Goal: Transaction & Acquisition: Purchase product/service

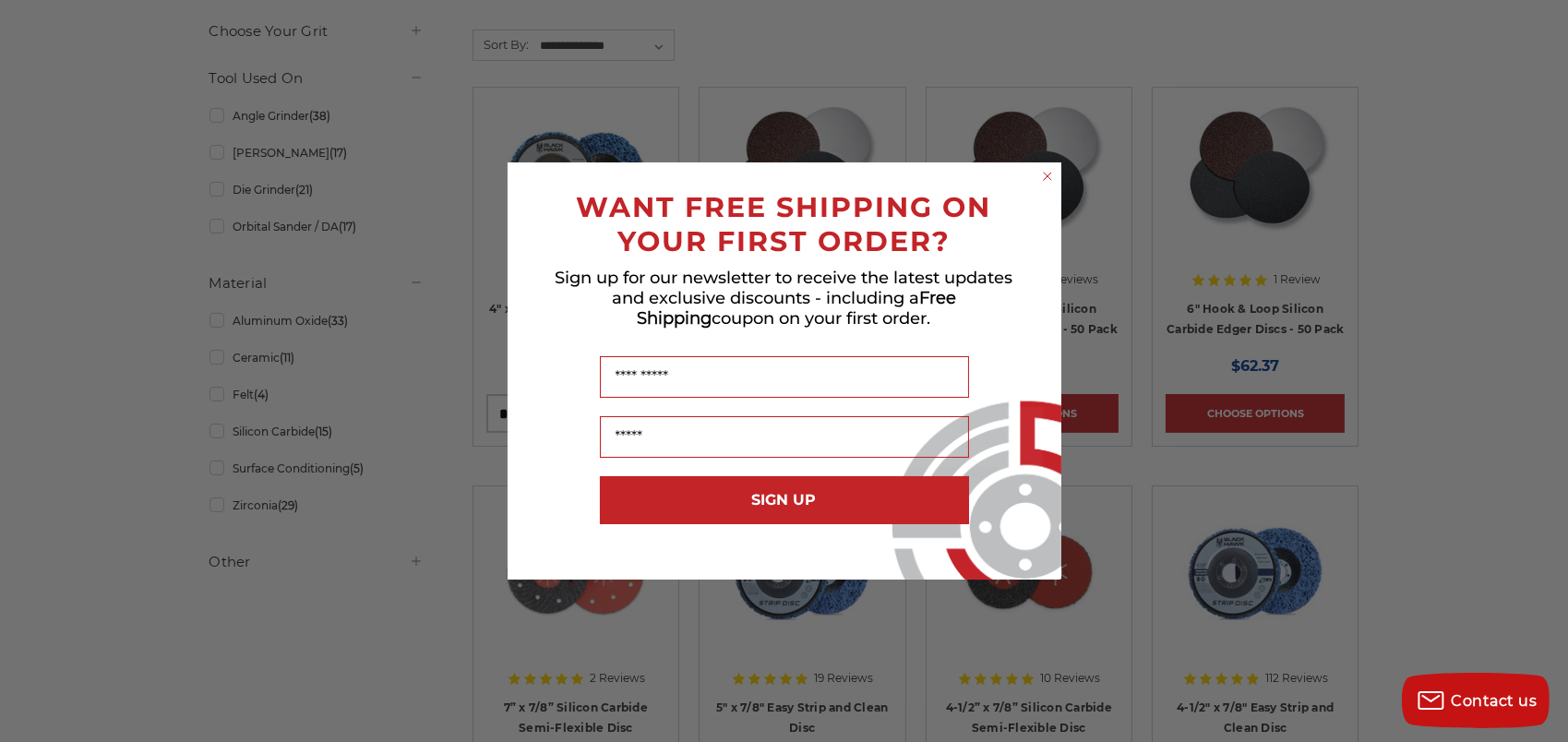
click at [1046, 174] on circle "Close dialog" at bounding box center [1047, 177] width 18 height 18
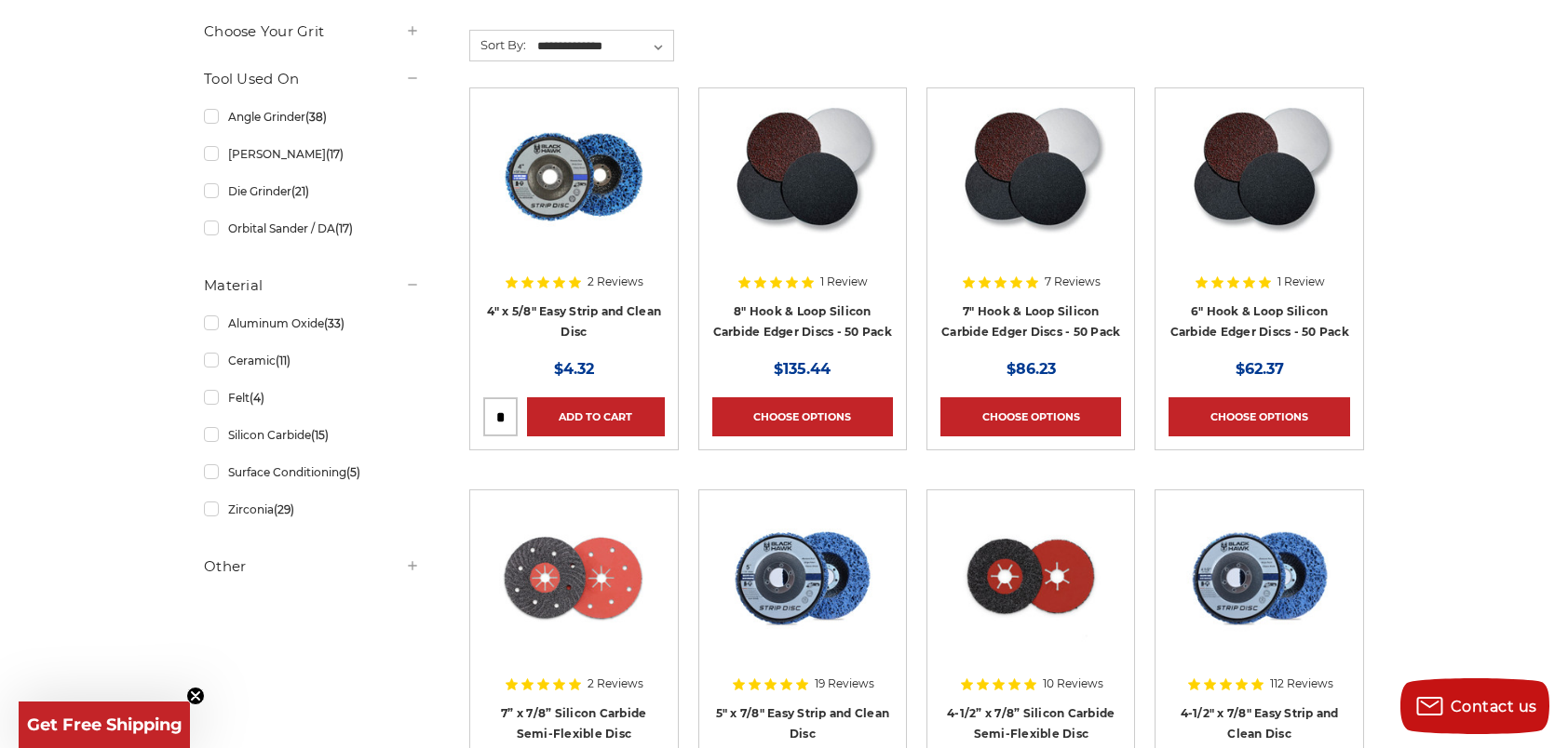
click at [1251, 239] on img at bounding box center [1259, 175] width 151 height 149
